Goal: Information Seeking & Learning: Learn about a topic

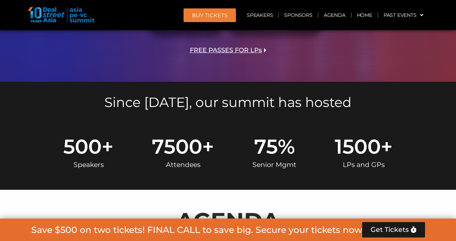
scroll to position [197, 0]
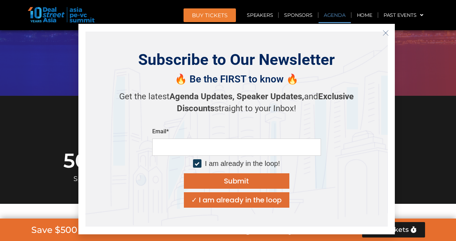
click at [332, 17] on link "Agenda" at bounding box center [334, 15] width 32 height 16
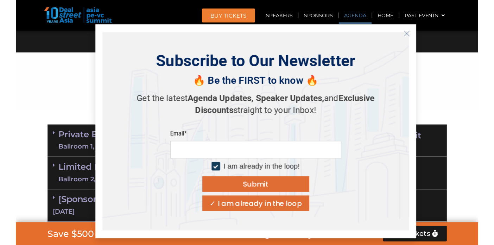
scroll to position [374, 0]
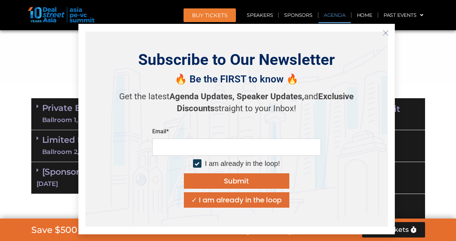
click at [386, 31] on icon "Close" at bounding box center [385, 33] width 6 height 6
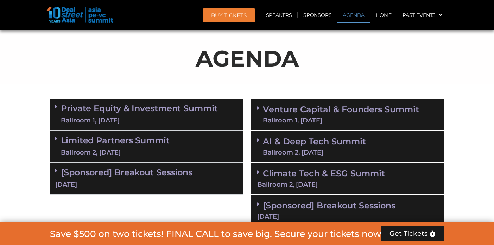
click at [147, 110] on link "Private Equity & Investment Summit Ballroom 1, [DATE]" at bounding box center [139, 114] width 157 height 21
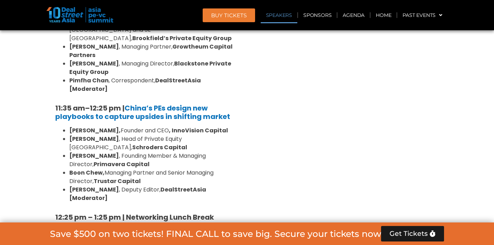
scroll to position [767, 0]
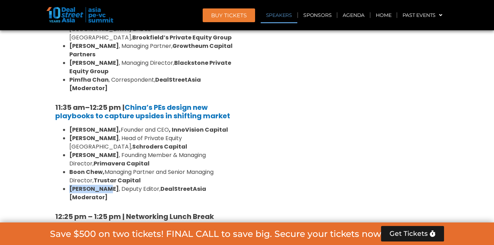
drag, startPoint x: 70, startPoint y: 144, endPoint x: 107, endPoint y: 145, distance: 37.3
click at [107, 185] on strong "[PERSON_NAME]" at bounding box center [94, 189] width 50 height 8
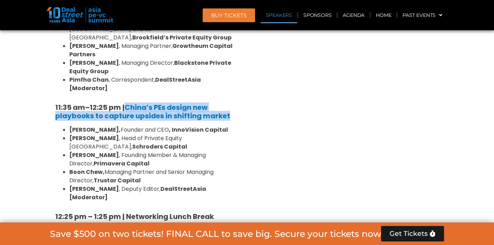
drag, startPoint x: 245, startPoint y: 89, endPoint x: 128, endPoint y: 75, distance: 117.2
copy div "China’s PEs design new playbooks to capture upsides in shifting market"
